Goal: Task Accomplishment & Management: Use online tool/utility

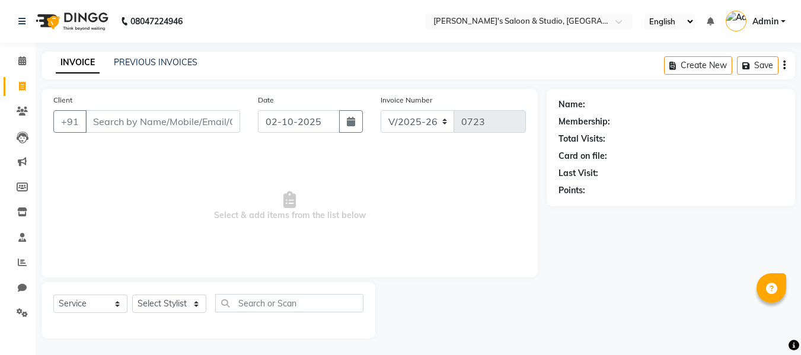
select select "7536"
select select "service"
click at [23, 267] on span at bounding box center [22, 263] width 21 height 14
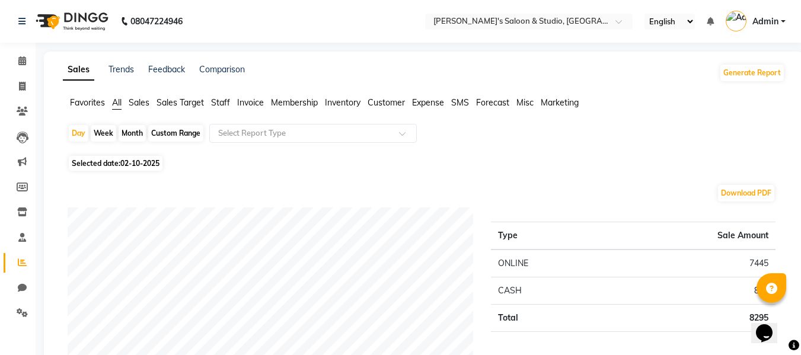
click at [97, 132] on div "Week" at bounding box center [103, 133] width 25 height 17
select select "10"
select select "2025"
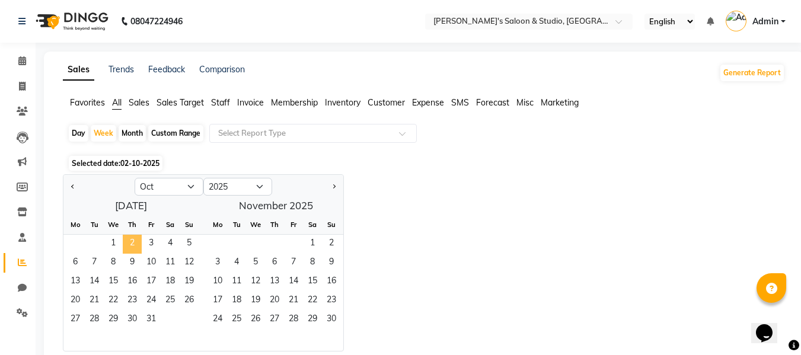
click at [123, 243] on span "2" at bounding box center [132, 244] width 19 height 19
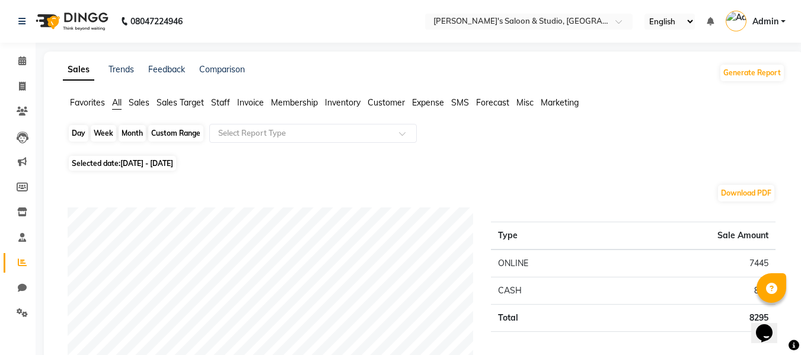
click at [104, 136] on div "Week" at bounding box center [103, 133] width 25 height 17
select select "10"
select select "2025"
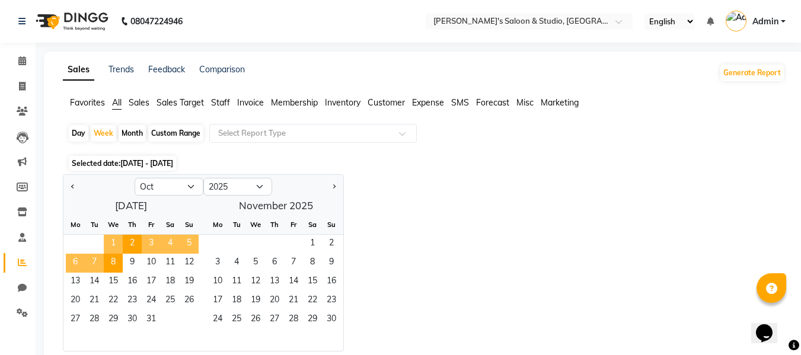
click at [112, 243] on span "1" at bounding box center [113, 244] width 19 height 19
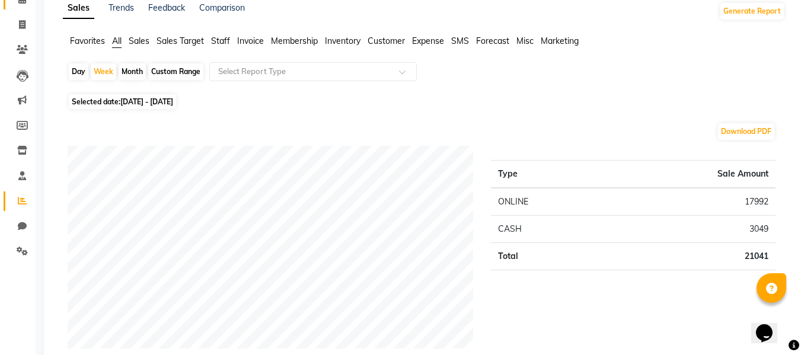
scroll to position [59, 0]
